Goal: Task Accomplishment & Management: Manage account settings

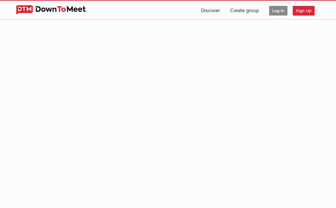
click at [278, 9] on span "Log In" at bounding box center [278, 11] width 18 height 10
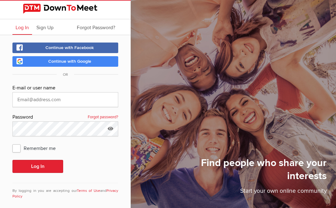
click at [36, 4] on img at bounding box center [65, 9] width 85 height 10
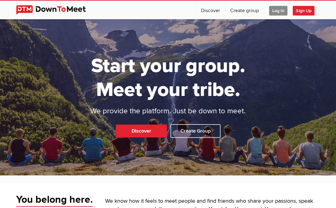
click at [27, 31] on div "Start your group. Meet your tribe. We provide the platform. Just be down to mee…" at bounding box center [168, 97] width 336 height 156
click at [278, 15] on span "Log In" at bounding box center [278, 11] width 18 height 10
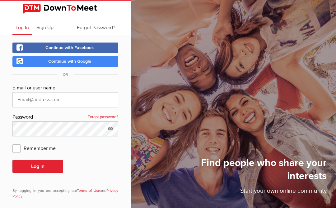
scroll to position [7, 0]
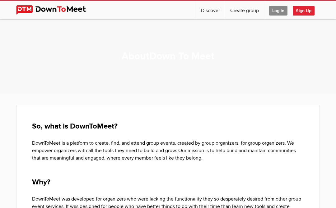
click at [275, 14] on span "Log In" at bounding box center [278, 11] width 18 height 10
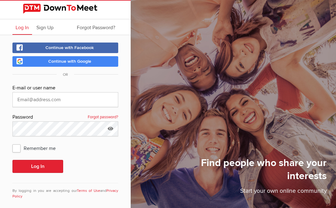
scroll to position [7, 0]
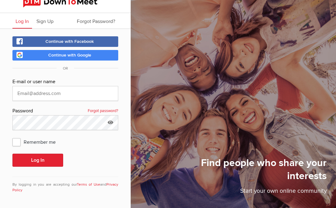
click at [42, 158] on button "Log In" at bounding box center [37, 160] width 51 height 13
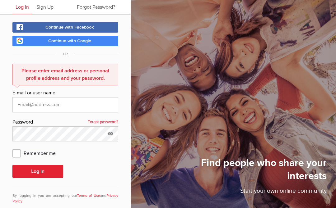
scroll to position [0, 0]
